Goal: Task Accomplishment & Management: Use online tool/utility

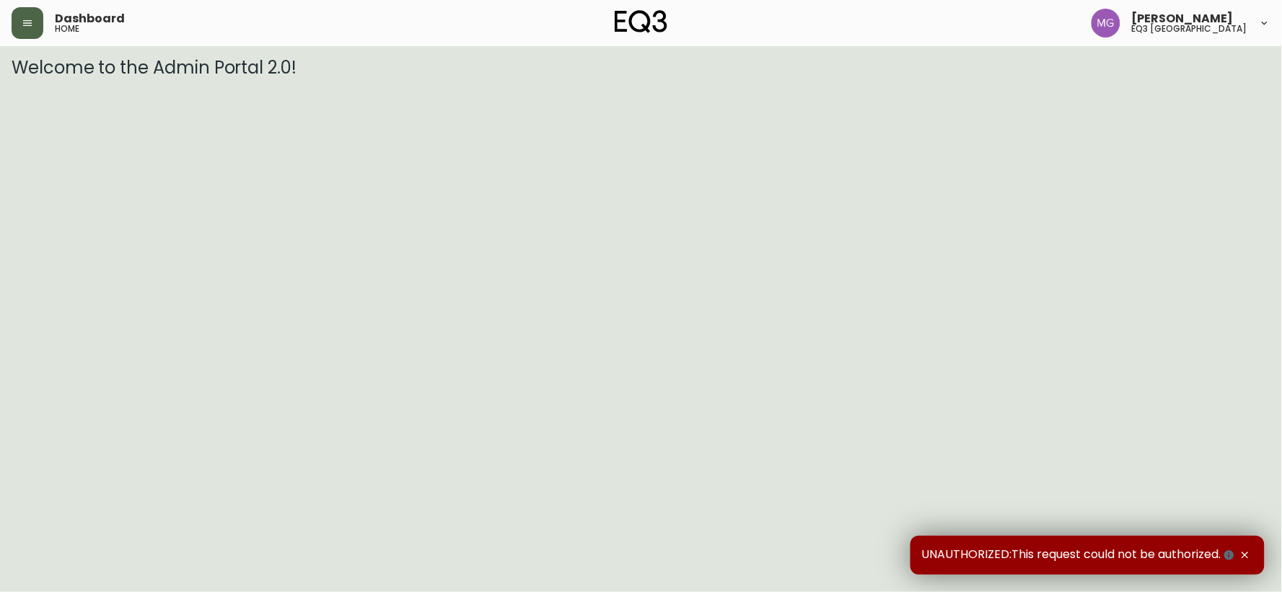
click at [29, 18] on icon "button" at bounding box center [28, 23] width 12 height 12
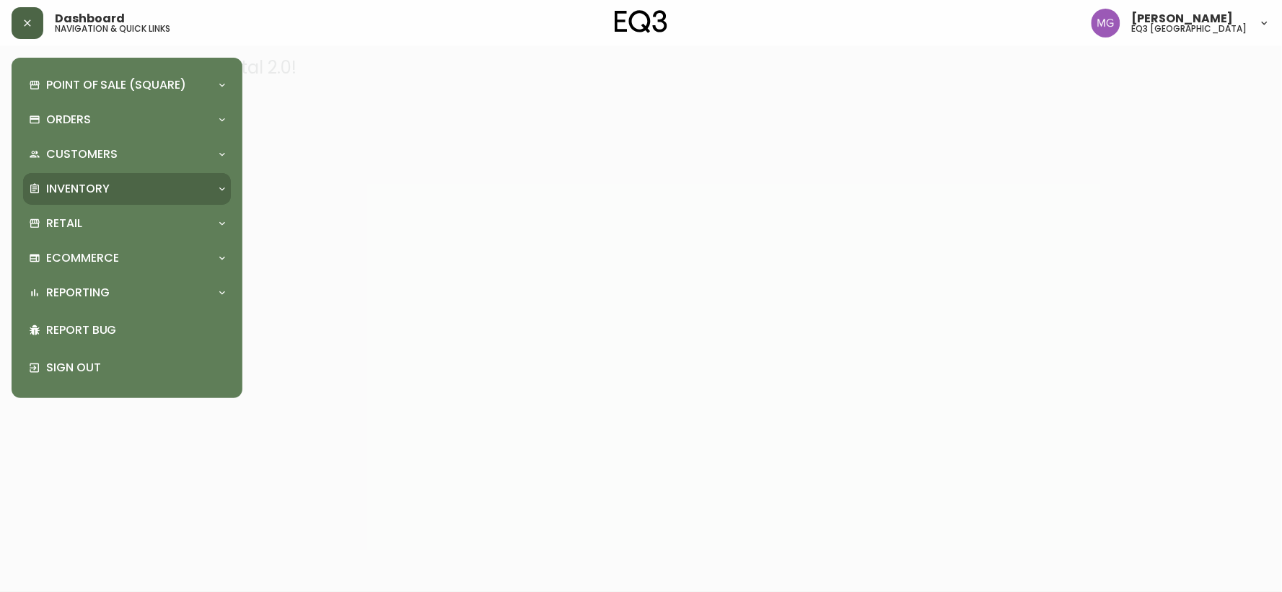
click at [69, 183] on p "Inventory" at bounding box center [77, 189] width 63 height 16
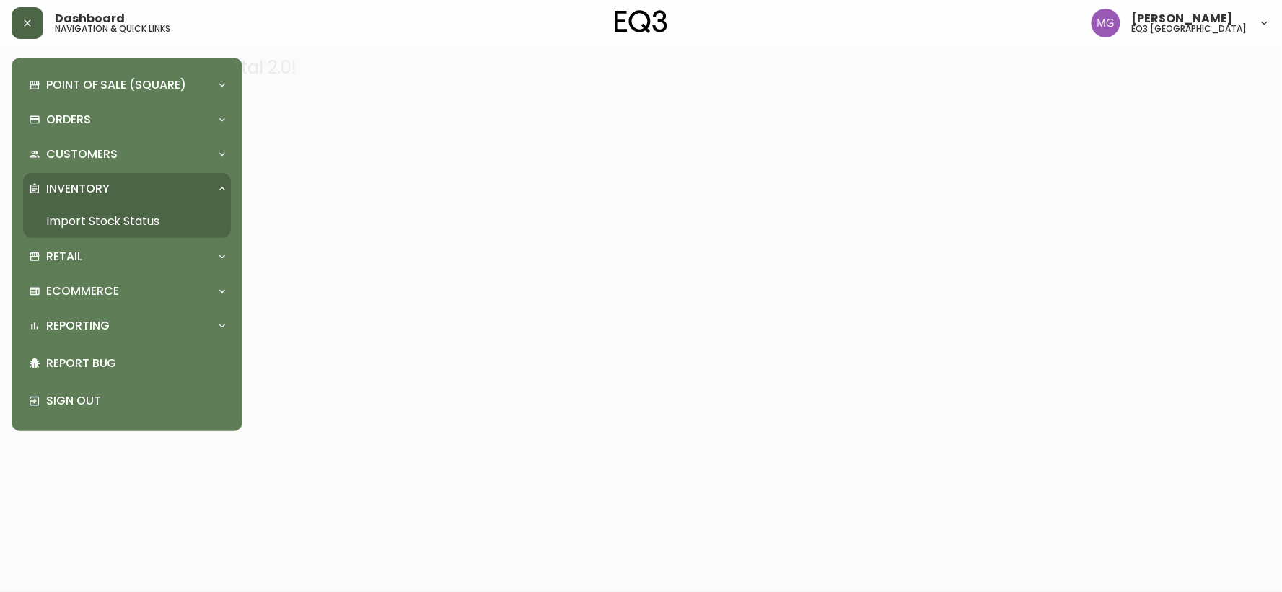
click at [80, 216] on link "Import Stock Status" at bounding box center [127, 221] width 208 height 33
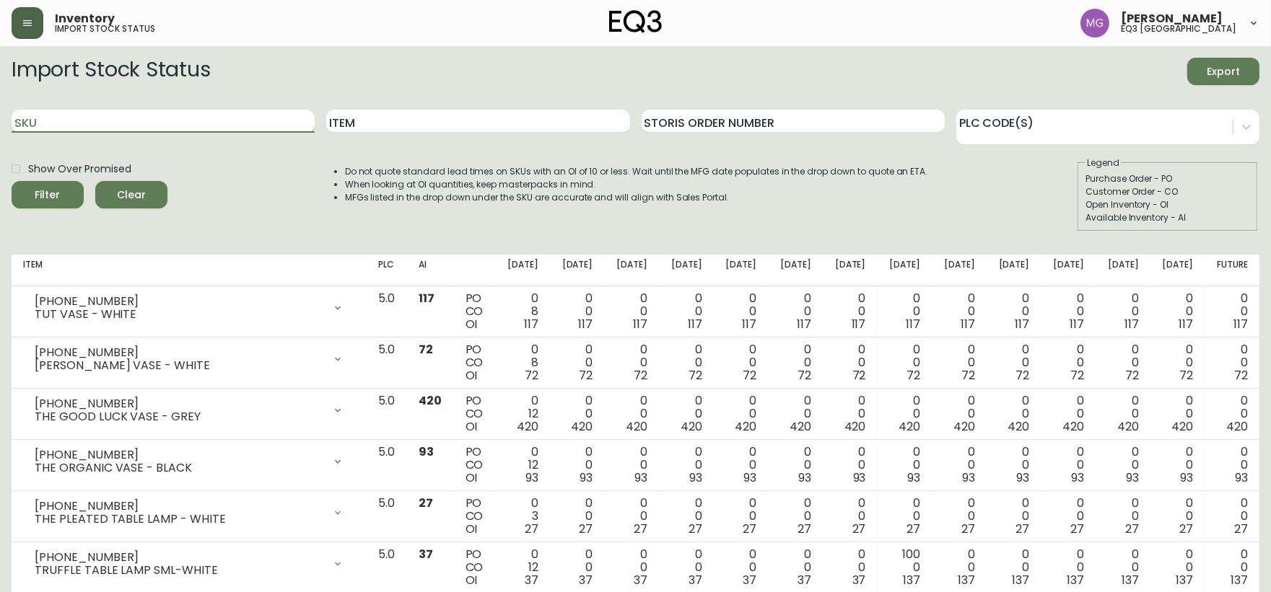
click at [210, 115] on input "SKU" at bounding box center [163, 121] width 303 height 23
paste input "[PHONE_NUMBER]"
type input "[PHONE_NUMBER]"
click at [12, 181] on button "Filter" at bounding box center [48, 194] width 72 height 27
